Goal: Transaction & Acquisition: Purchase product/service

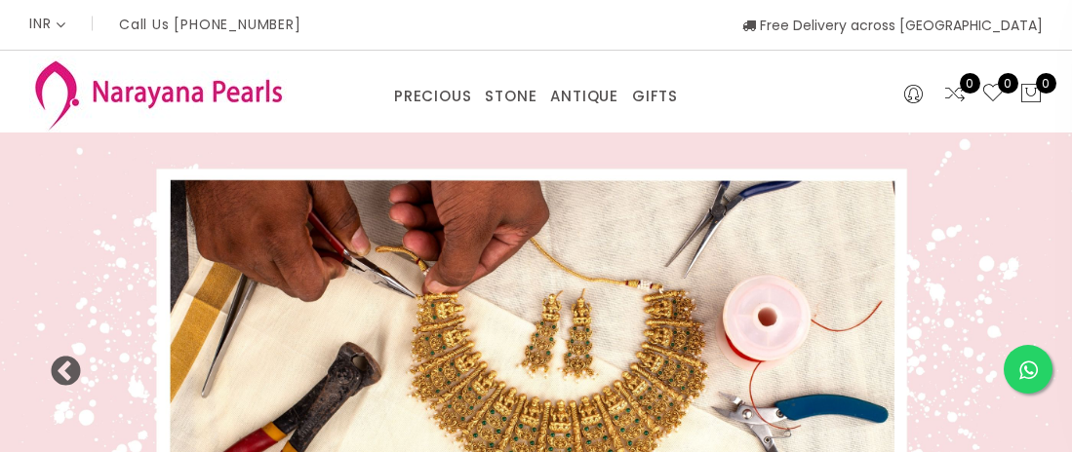
select select "INR"
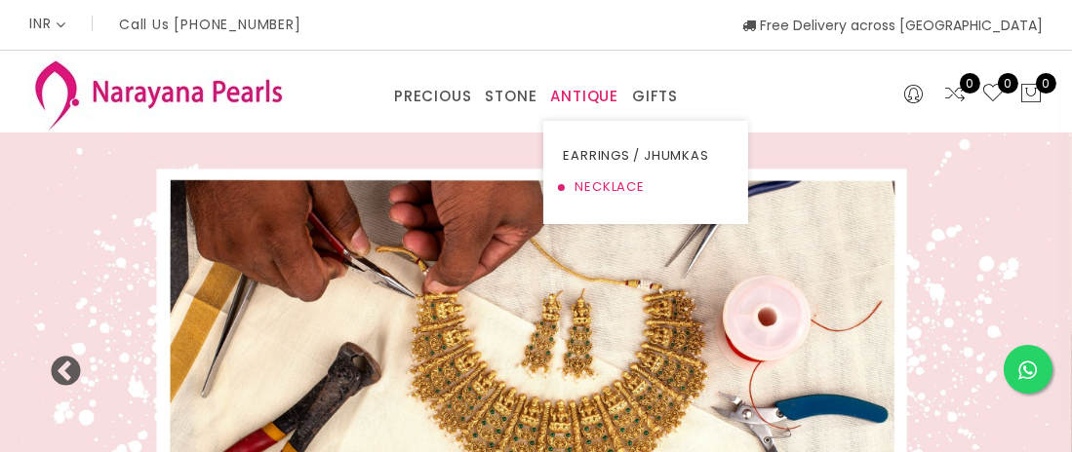
click at [617, 181] on link "NECKLACE" at bounding box center [646, 187] width 166 height 31
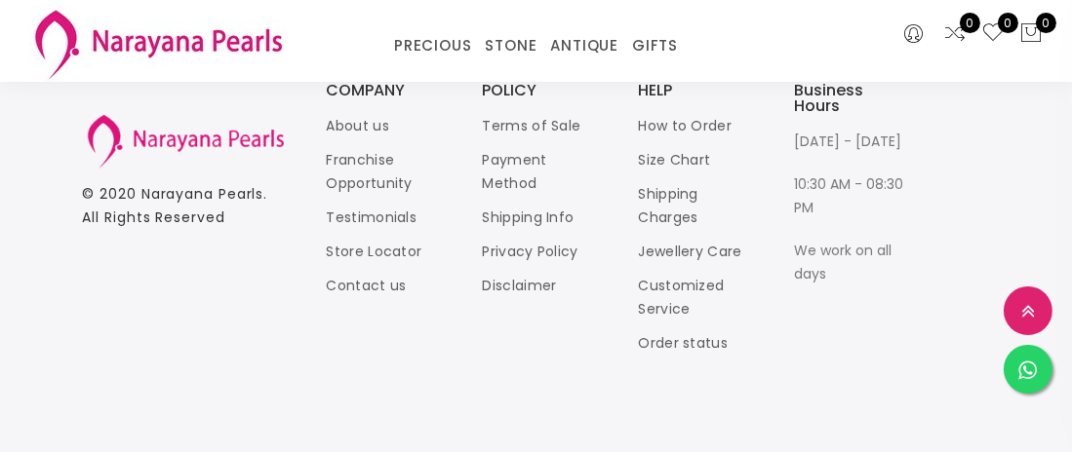
scroll to position [3510, 0]
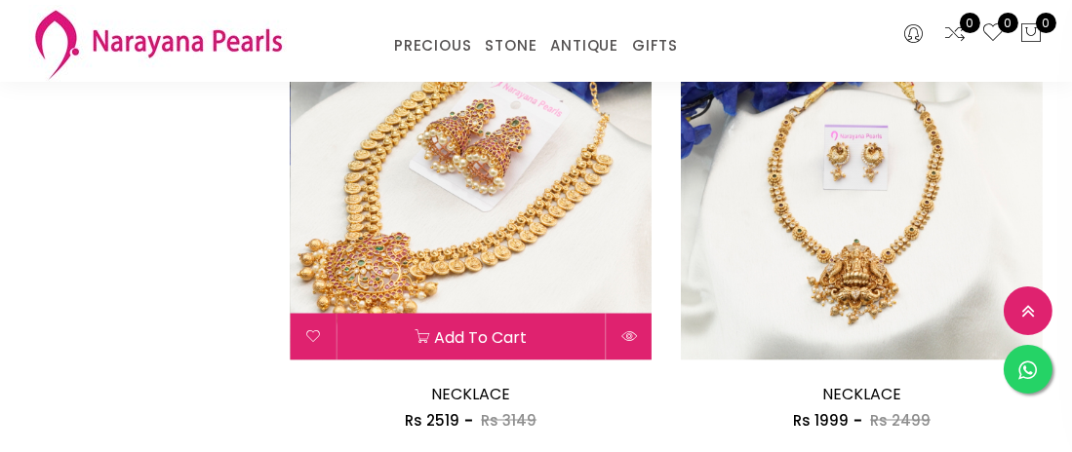
click at [492, 227] on img at bounding box center [471, 180] width 362 height 362
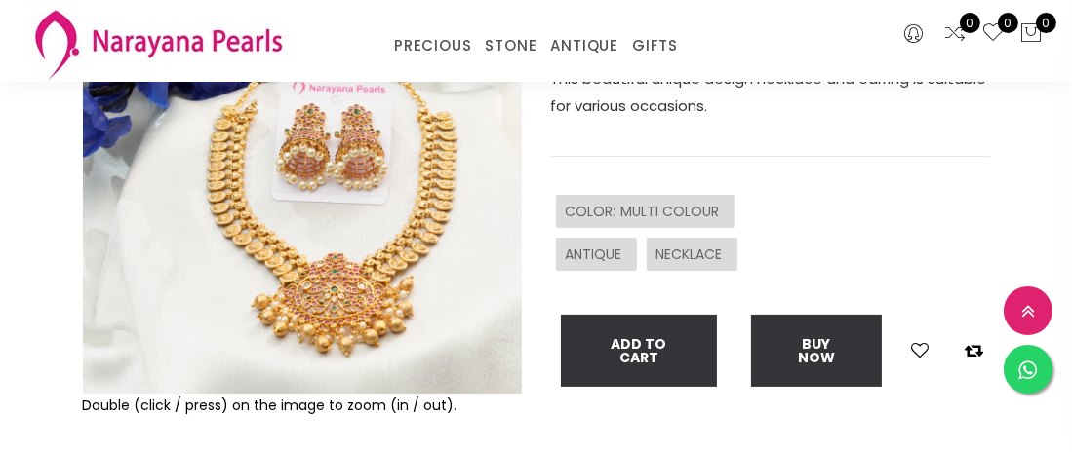
scroll to position [259, 0]
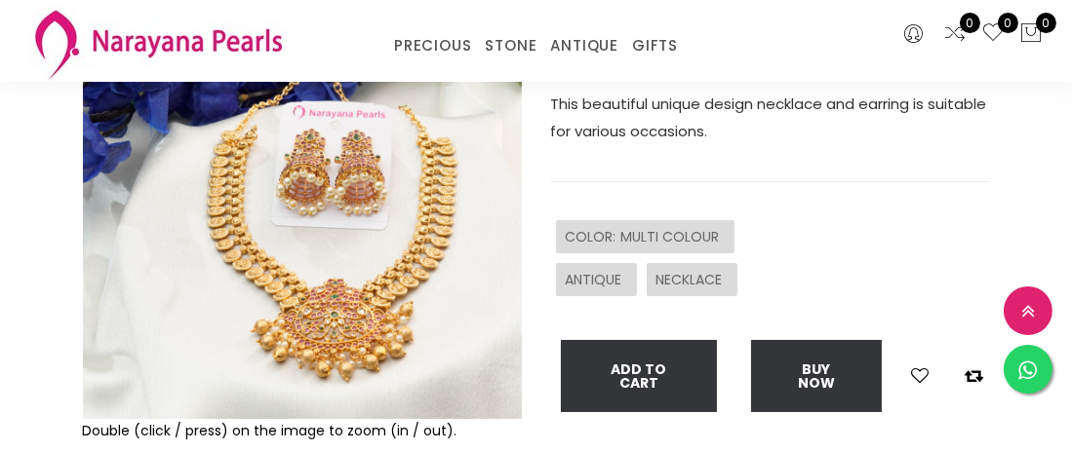
click at [437, 281] on img at bounding box center [302, 199] width 439 height 439
click at [406, 260] on img at bounding box center [302, 199] width 439 height 439
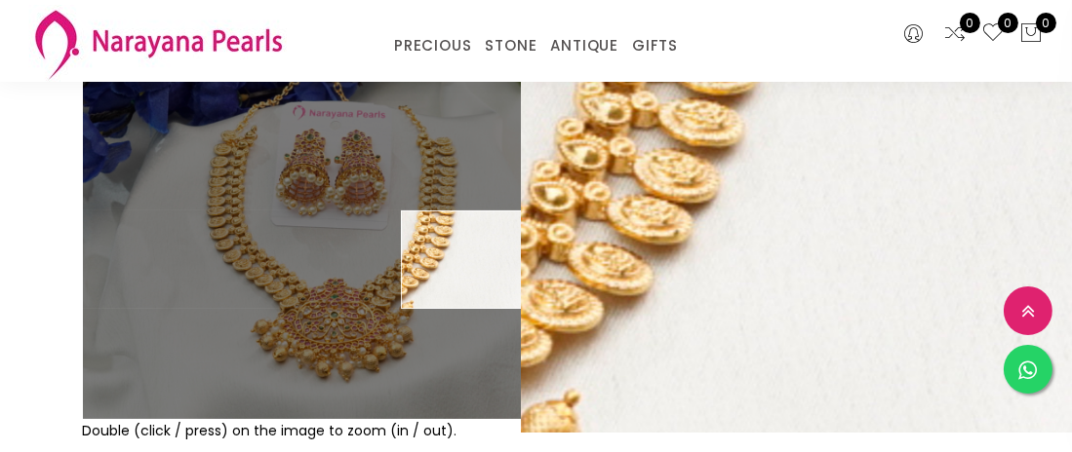
drag, startPoint x: 764, startPoint y: 317, endPoint x: 776, endPoint y: 363, distance: 47.3
click at [776, 363] on div "NECKLACE sku : NLTPMC10003149082502001-1241 Rs 2519 Rs 3149 This beautiful uniq…" at bounding box center [770, 196] width 439 height 432
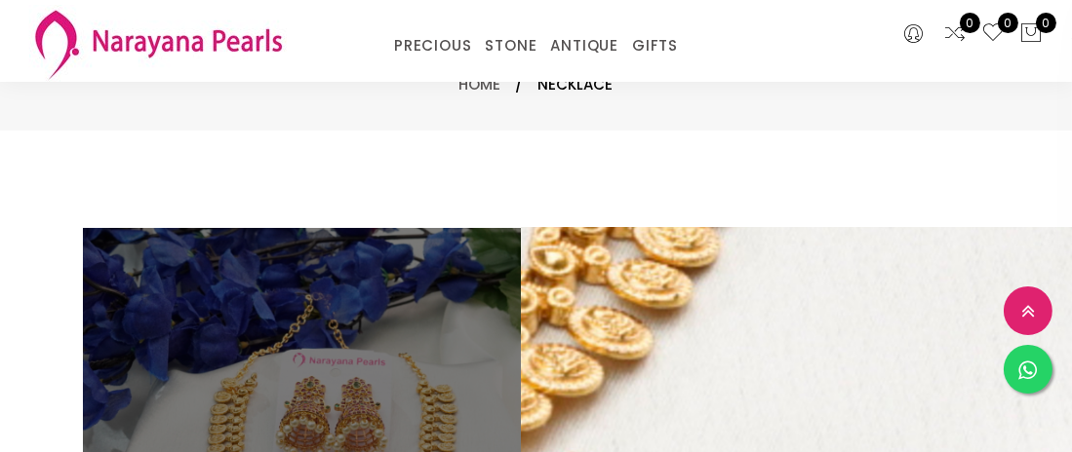
scroll to position [0, 0]
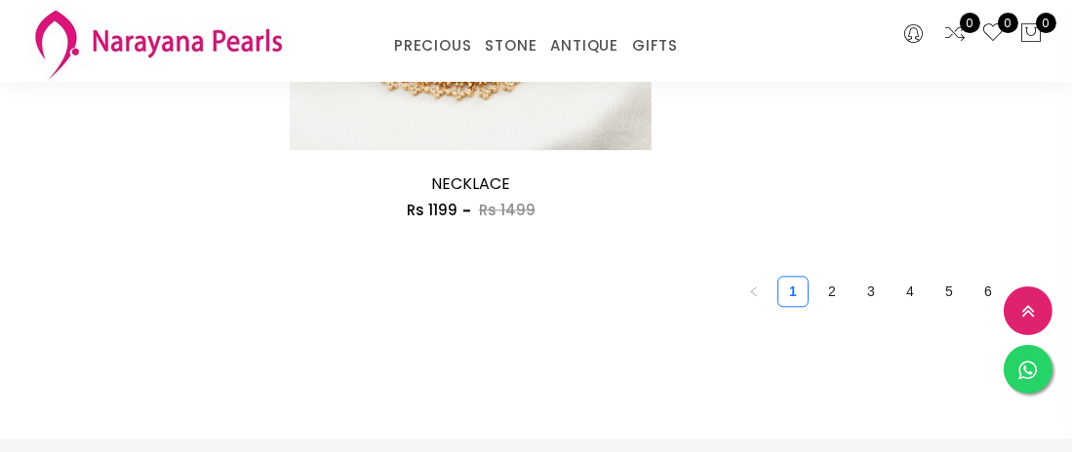
scroll to position [5206, 0]
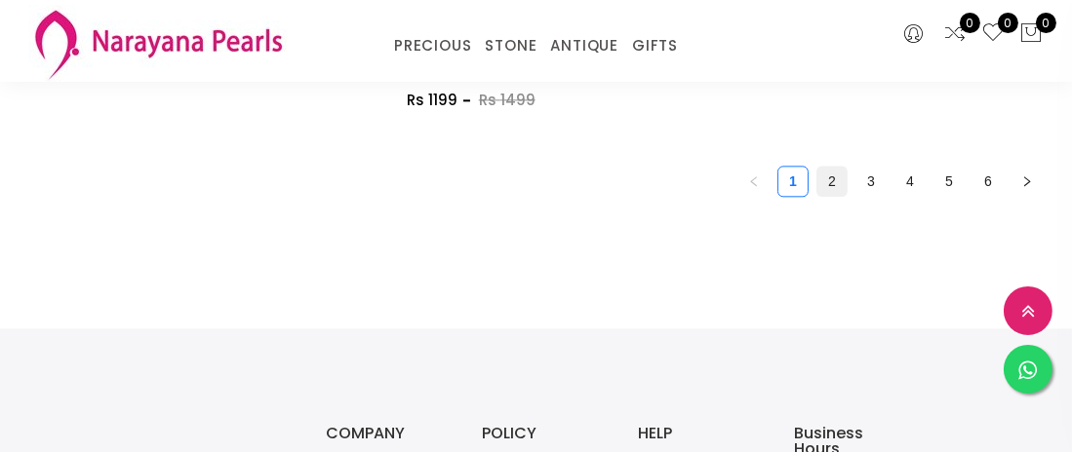
click at [837, 170] on link "2" at bounding box center [831, 181] width 29 height 29
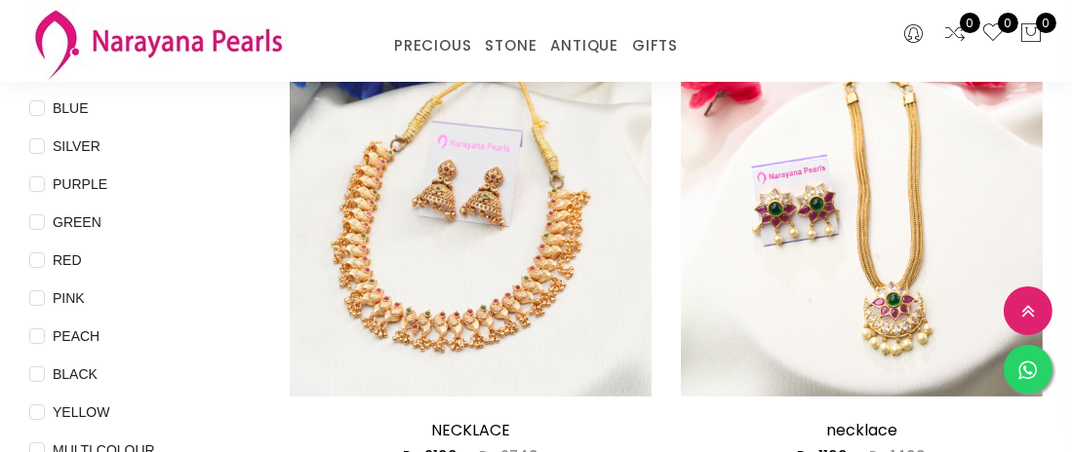
scroll to position [309, 0]
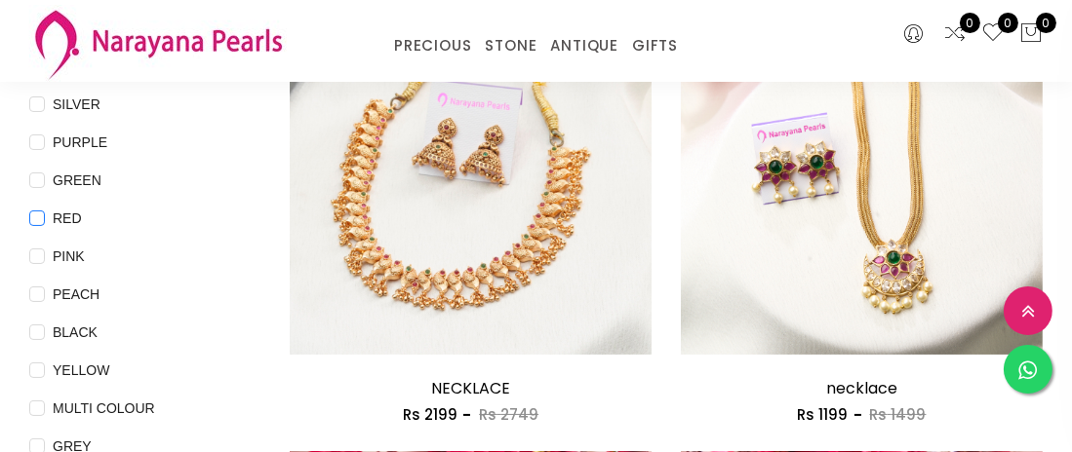
click at [71, 221] on span "RED" at bounding box center [67, 218] width 45 height 21
click at [45, 221] on input "RED" at bounding box center [37, 233] width 16 height 44
checkbox input "true"
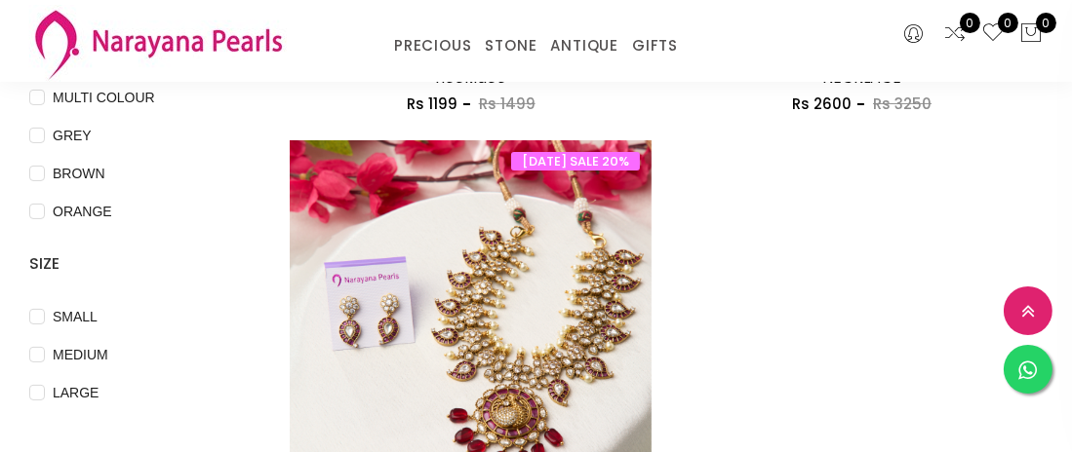
scroll to position [699, 0]
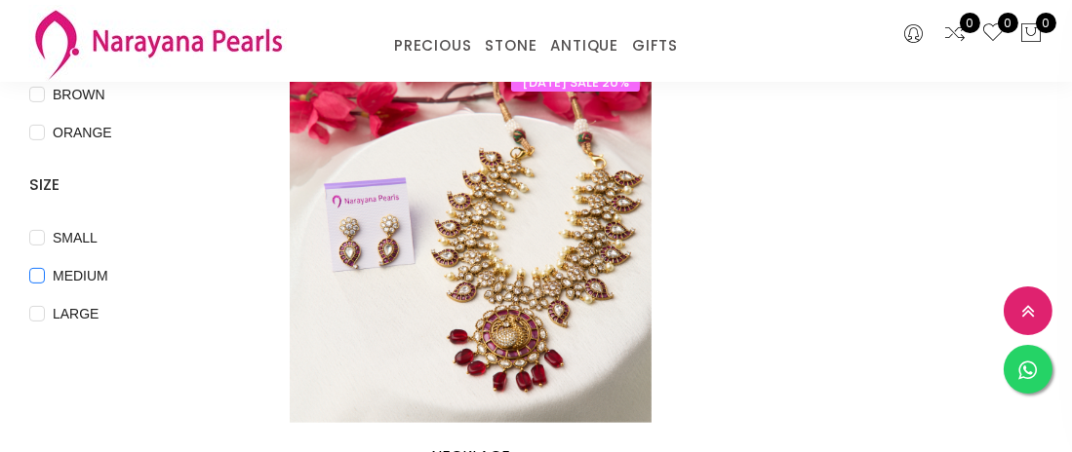
click at [91, 278] on span "MEDIUM" at bounding box center [80, 275] width 71 height 21
click at [45, 278] on input "MEDIUM" at bounding box center [37, 290] width 16 height 44
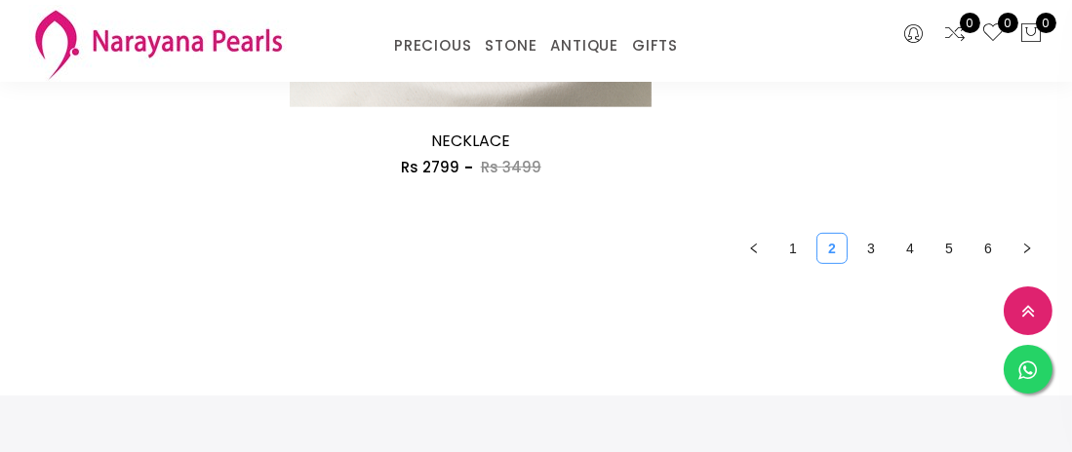
scroll to position [958, 0]
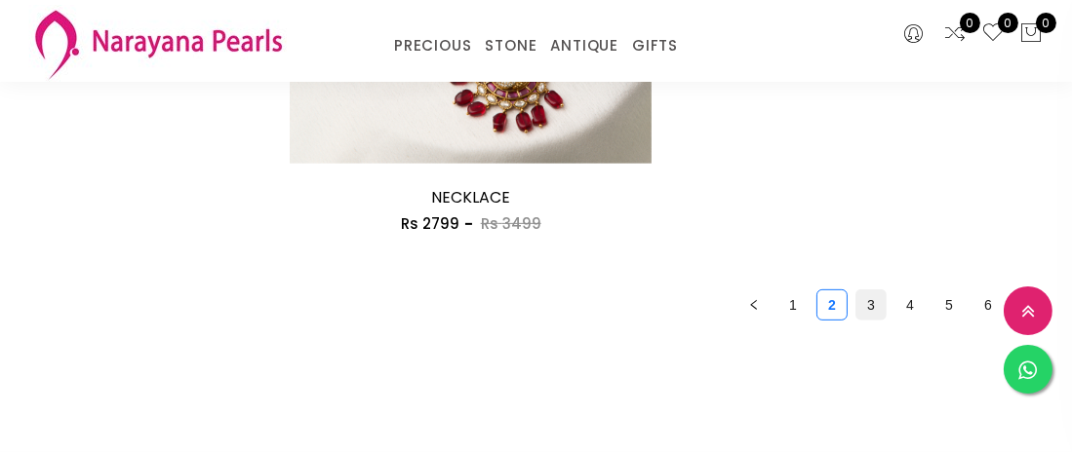
click at [869, 299] on link "3" at bounding box center [870, 305] width 29 height 29
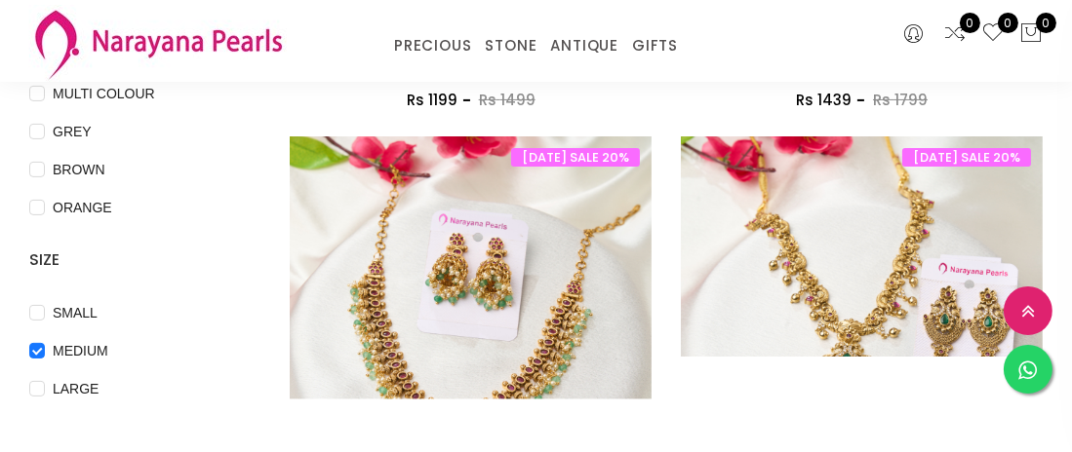
scroll to position [649, 0]
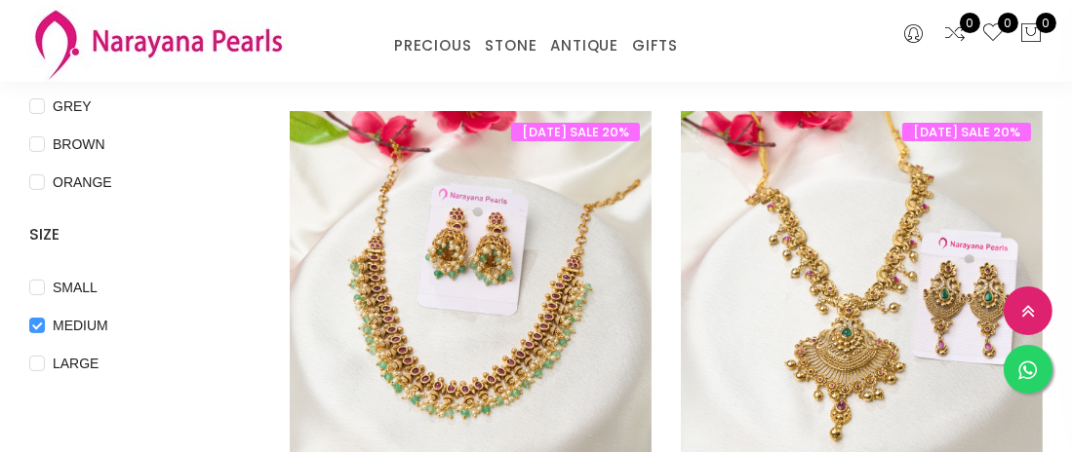
click at [45, 330] on span "MEDIUM" at bounding box center [80, 325] width 71 height 21
click at [45, 330] on input "MEDIUM" at bounding box center [37, 340] width 16 height 44
checkbox input "false"
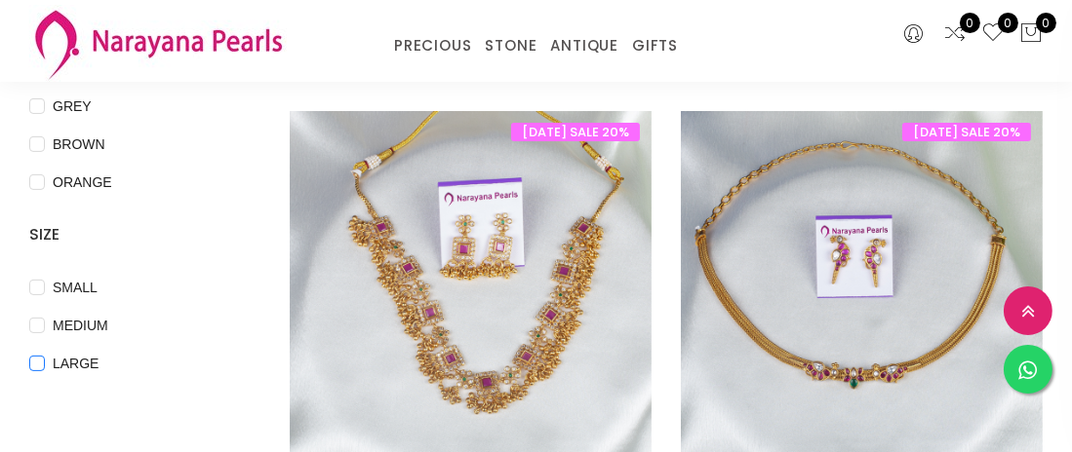
click at [39, 359] on input "LARGE" at bounding box center [37, 378] width 16 height 44
checkbox input "true"
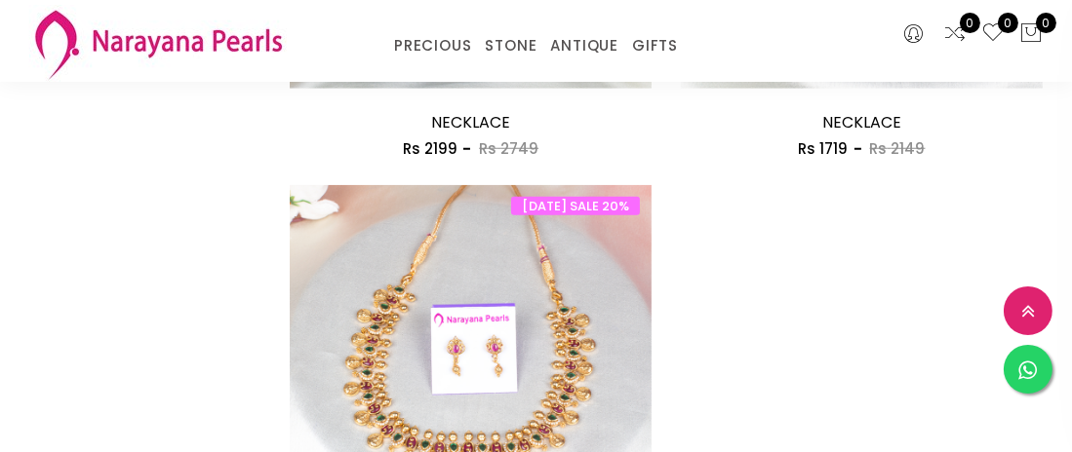
scroll to position [2340, 0]
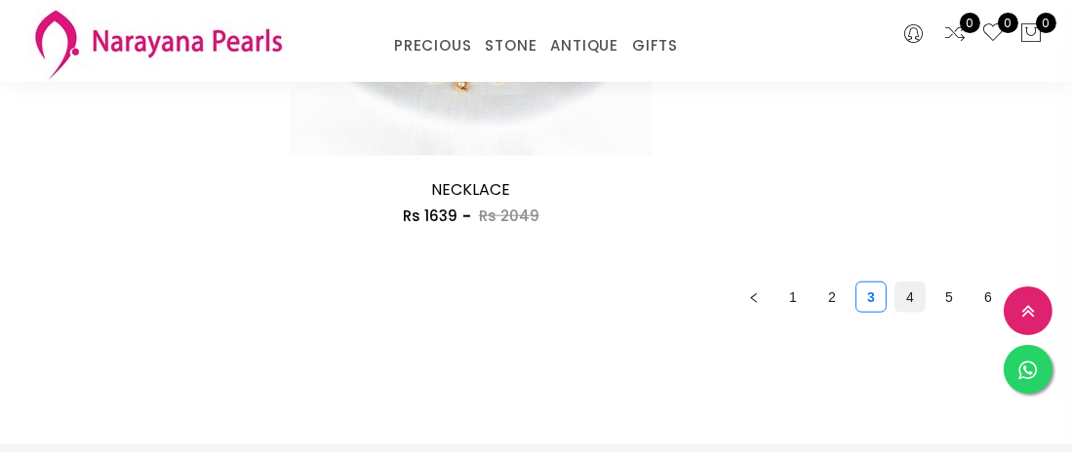
click at [923, 297] on link "4" at bounding box center [909, 297] width 29 height 29
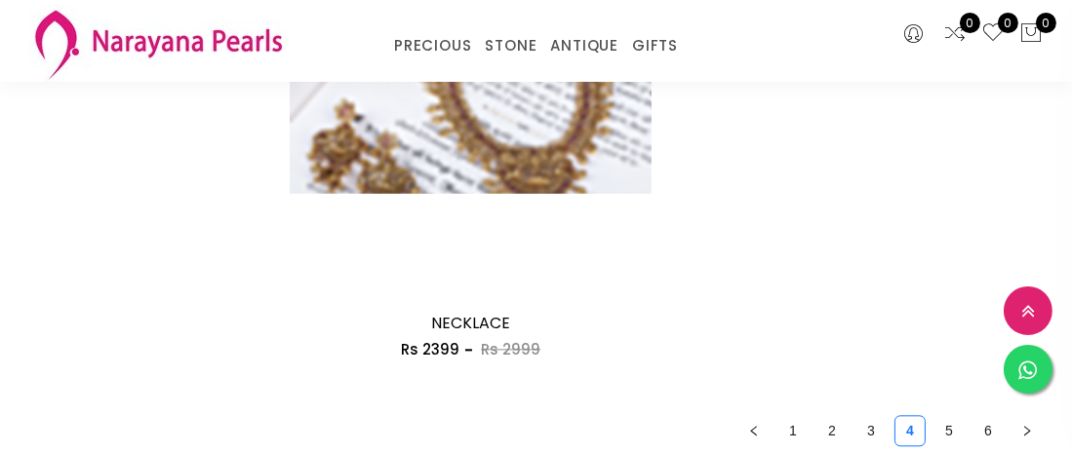
scroll to position [5070, 0]
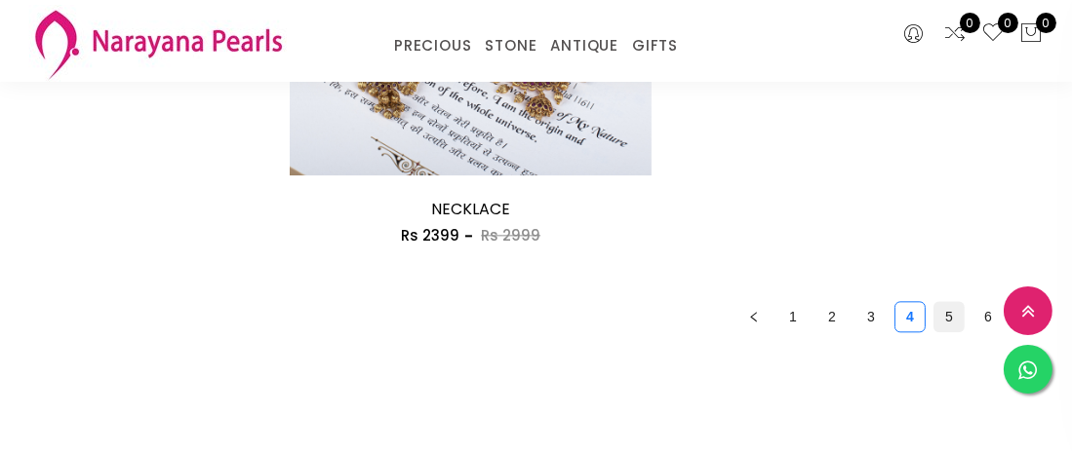
click at [946, 313] on link "5" at bounding box center [948, 316] width 29 height 29
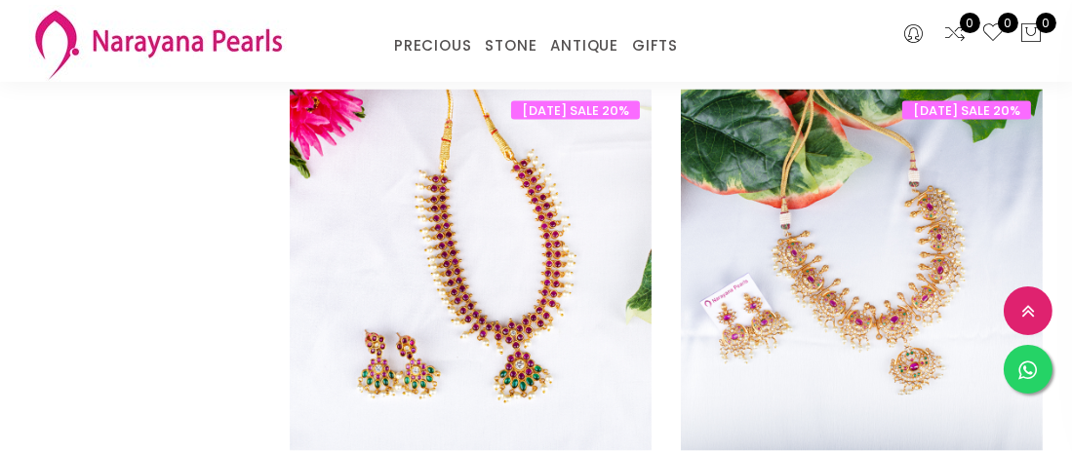
scroll to position [3640, 0]
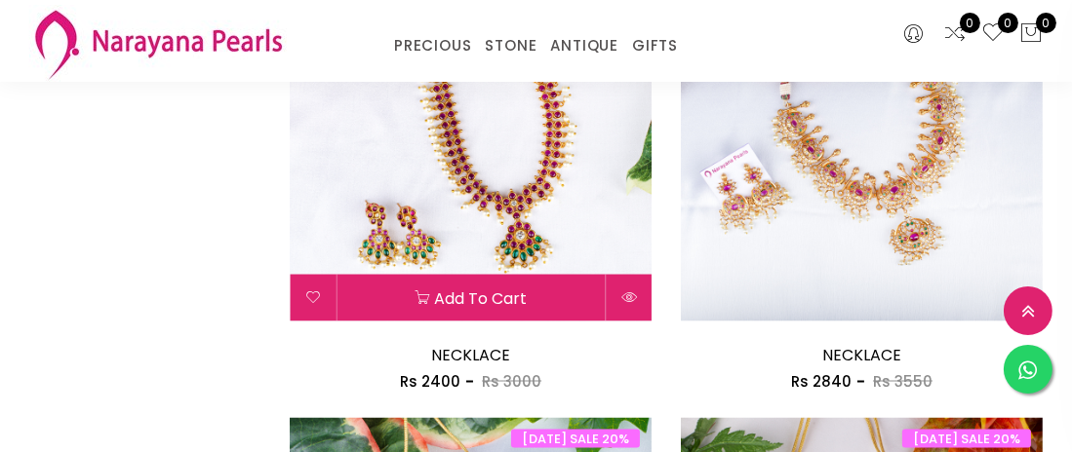
click at [537, 230] on img at bounding box center [471, 141] width 362 height 362
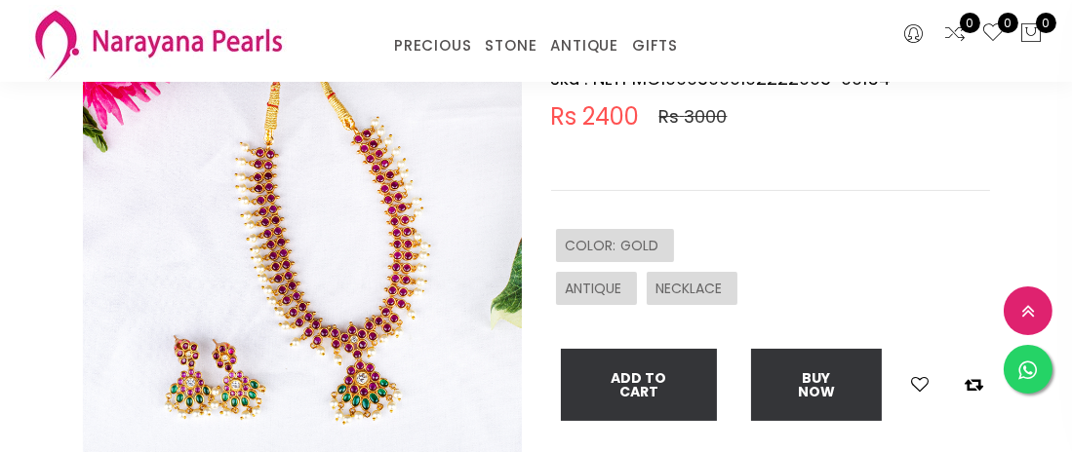
scroll to position [201, 0]
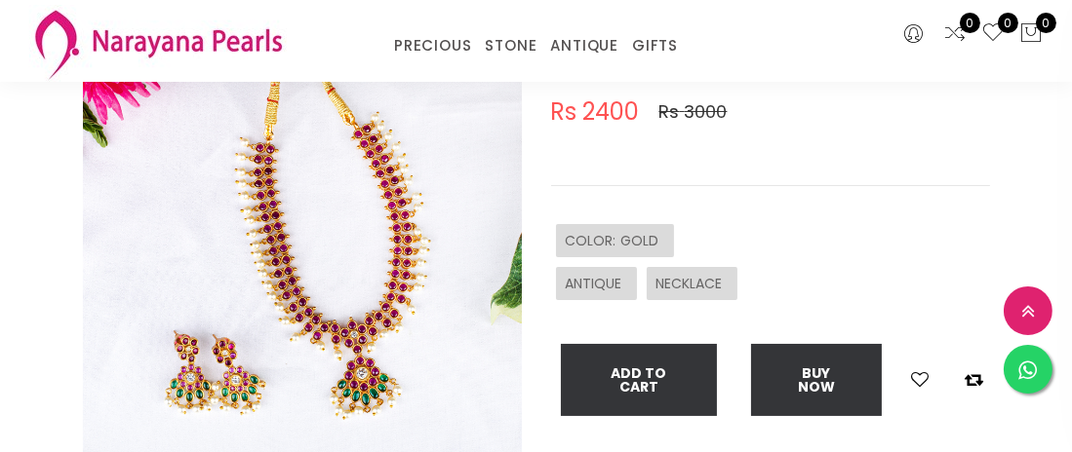
drag, startPoint x: 440, startPoint y: 205, endPoint x: 479, endPoint y: 167, distance: 54.5
click at [440, 171] on img at bounding box center [302, 258] width 439 height 439
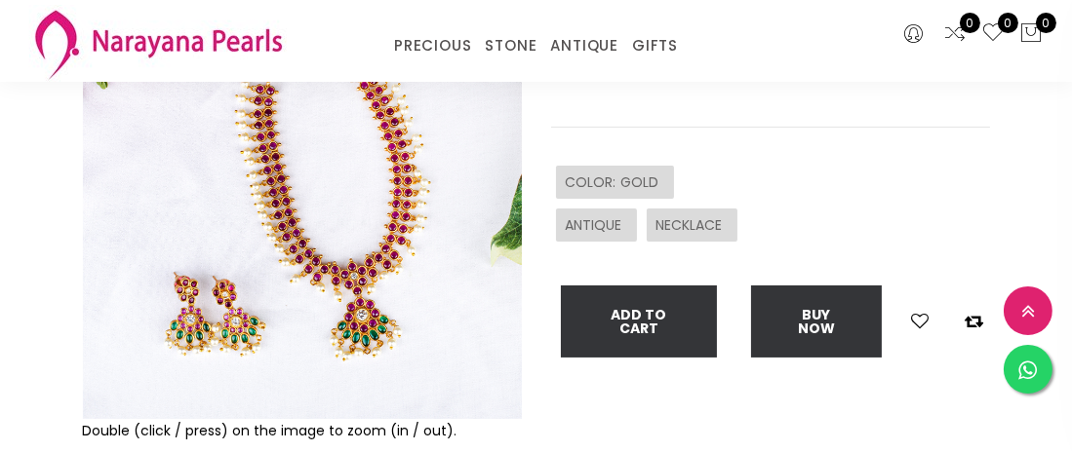
scroll to position [0, 0]
